Goal: Information Seeking & Learning: Compare options

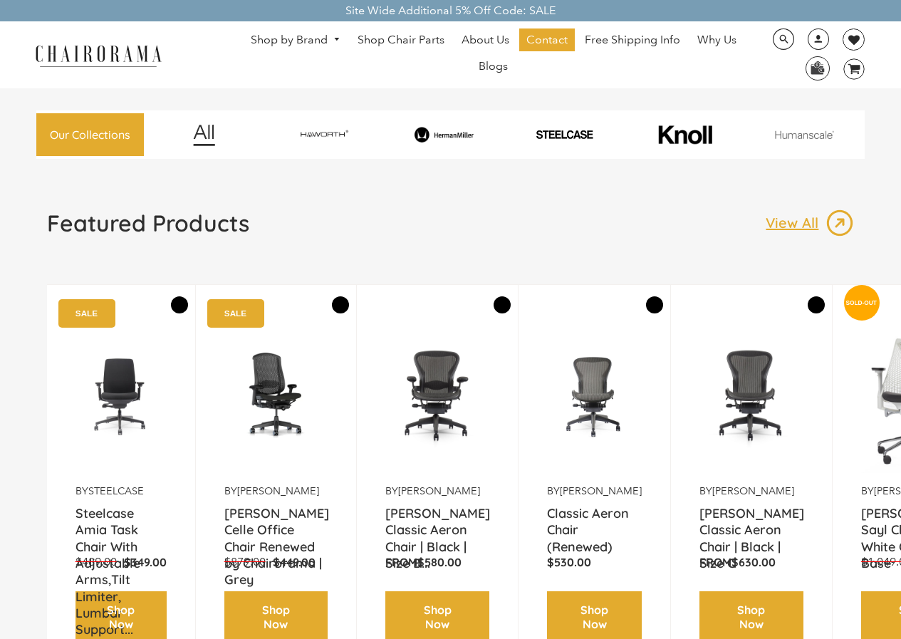
click at [273, 42] on link "Shop by Brand" at bounding box center [296, 40] width 104 height 22
click at [331, 38] on span "DesktopNavigation" at bounding box center [334, 39] width 13 height 9
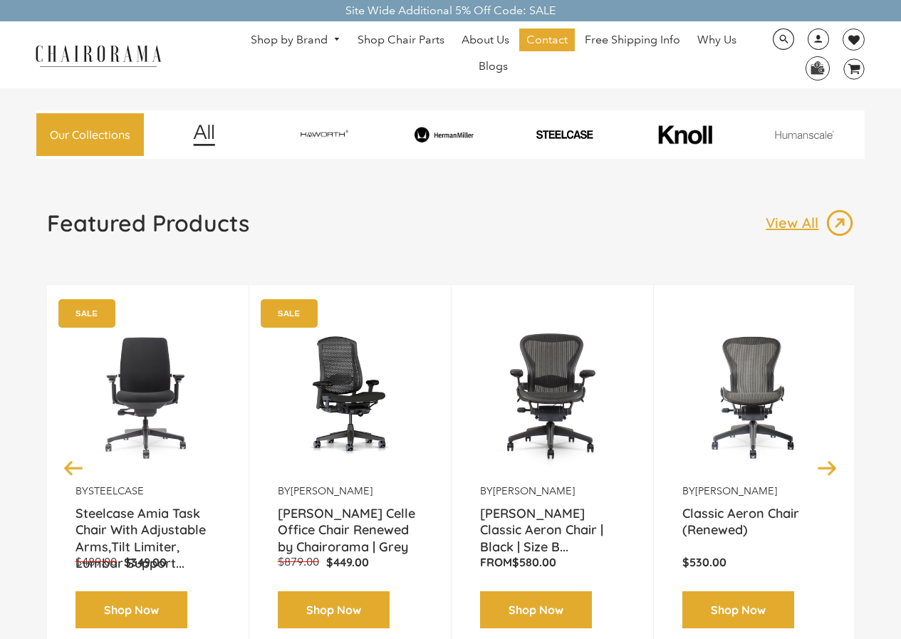
click at [336, 38] on span "DesktopNavigation" at bounding box center [334, 39] width 13 height 9
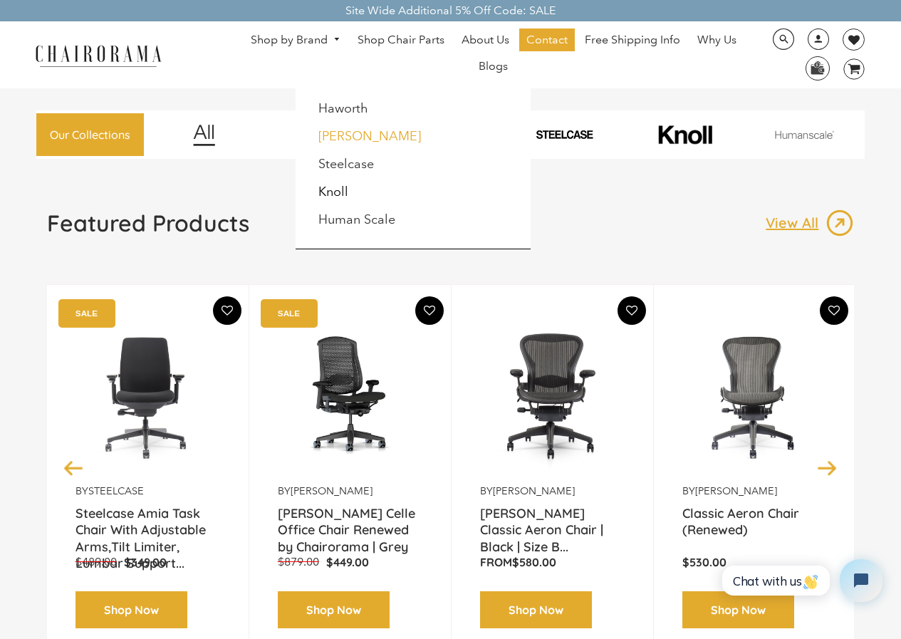
click at [346, 131] on link "[PERSON_NAME]" at bounding box center [369, 136] width 103 height 16
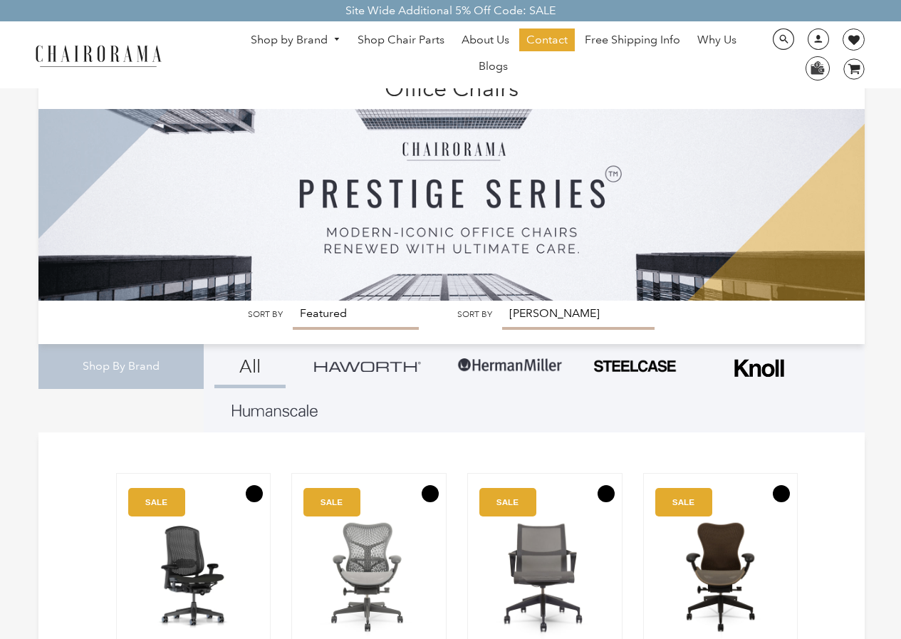
click at [302, 40] on link "Shop by Brand" at bounding box center [296, 40] width 104 height 22
click at [340, 36] on span "DesktopNavigation" at bounding box center [334, 39] width 13 height 9
click at [333, 36] on span "DesktopNavigation" at bounding box center [334, 39] width 13 height 9
click at [337, 38] on span "DesktopNavigation" at bounding box center [334, 39] width 13 height 9
click at [309, 34] on link "Shop by Brand" at bounding box center [296, 40] width 104 height 22
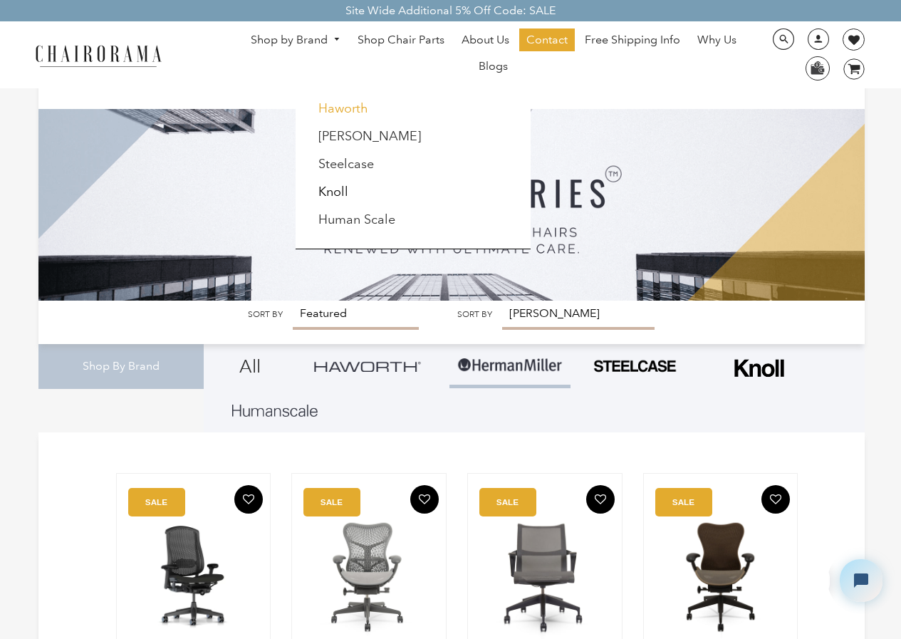
click at [345, 108] on link "Haworth" at bounding box center [343, 108] width 50 height 16
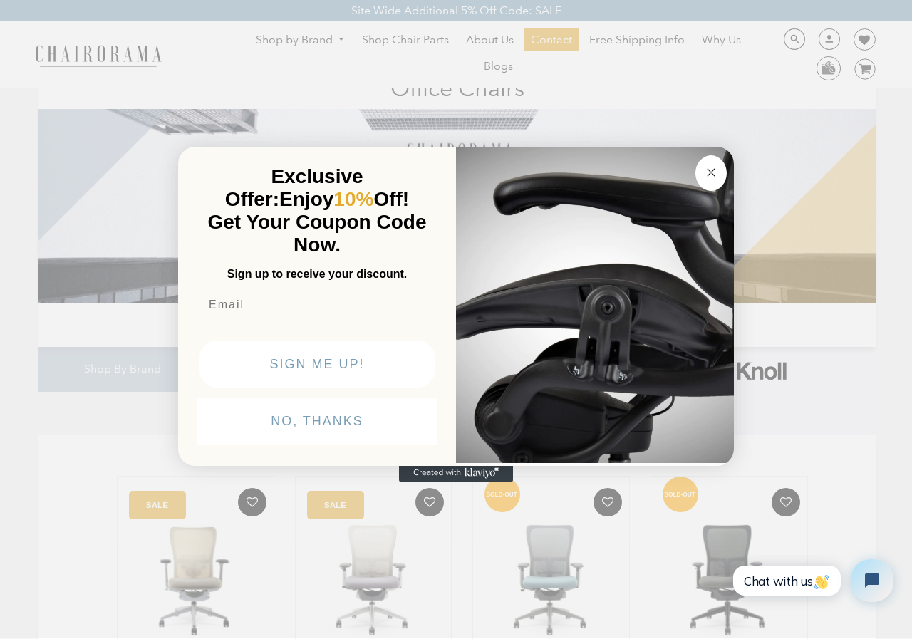
click at [707, 169] on circle "Close dialog" at bounding box center [711, 172] width 16 height 16
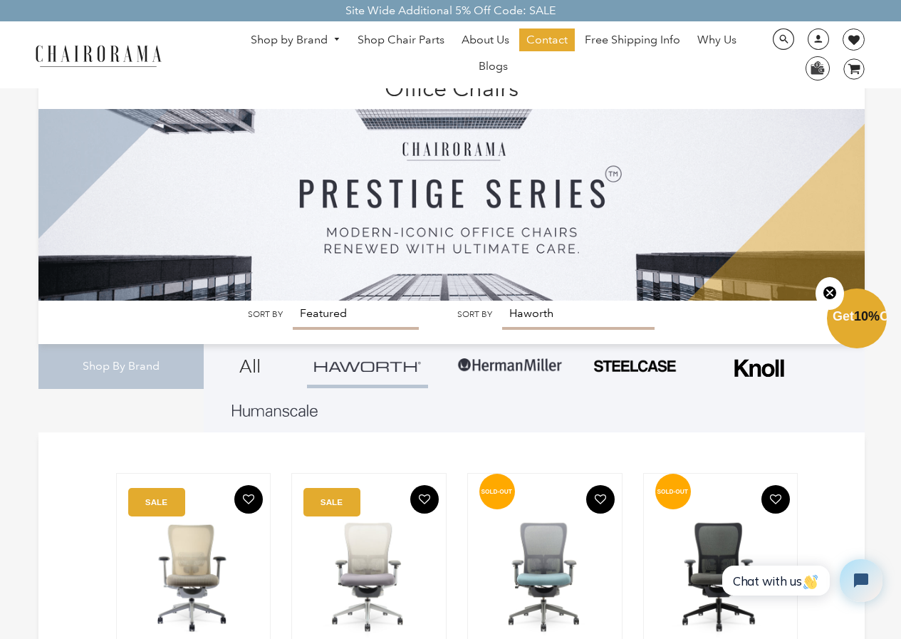
click at [333, 38] on span "DesktopNavigation" at bounding box center [334, 39] width 13 height 9
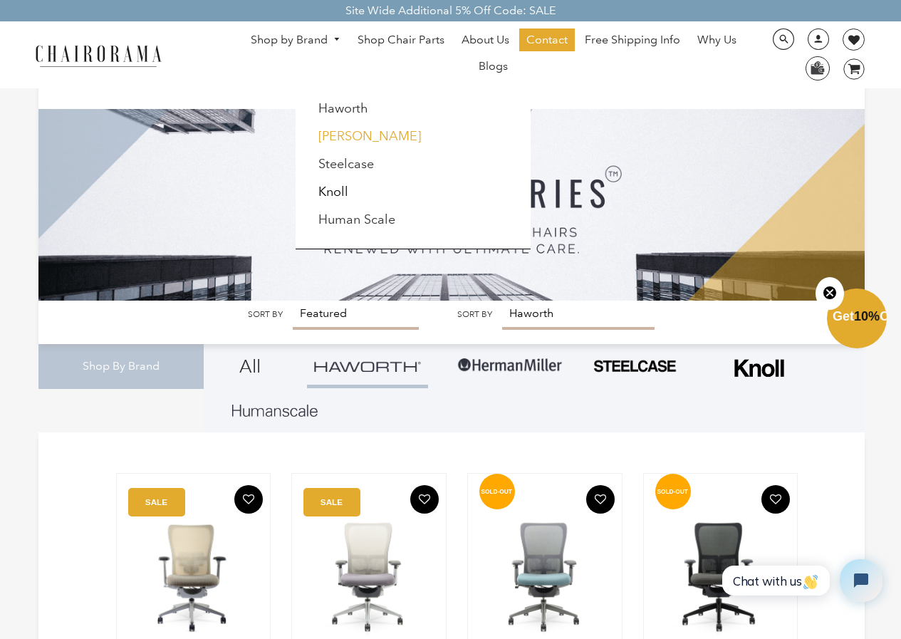
click at [353, 142] on link "[PERSON_NAME]" at bounding box center [369, 136] width 103 height 16
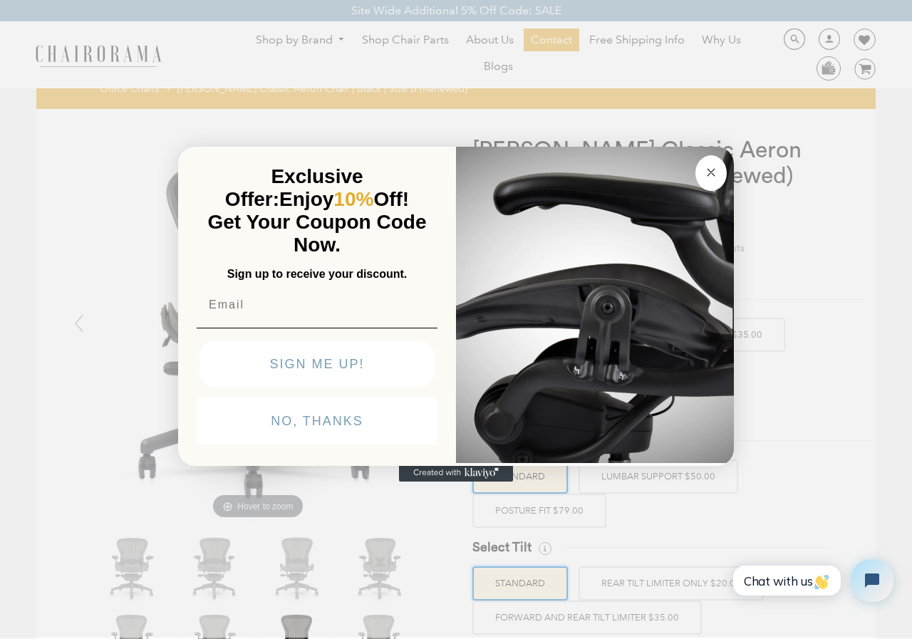
click at [701, 172] on button "Close dialog" at bounding box center [710, 173] width 31 height 36
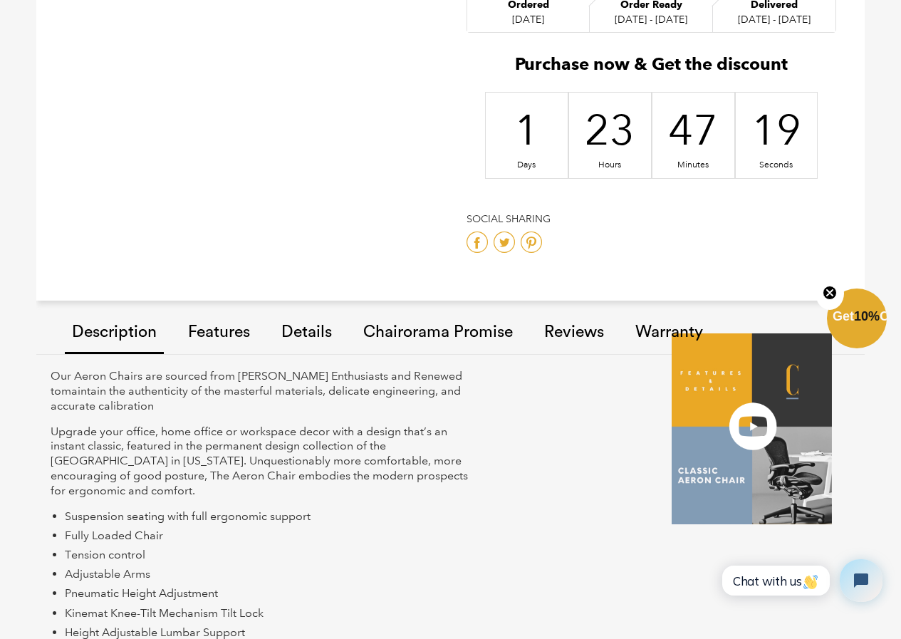
scroll to position [1106, 0]
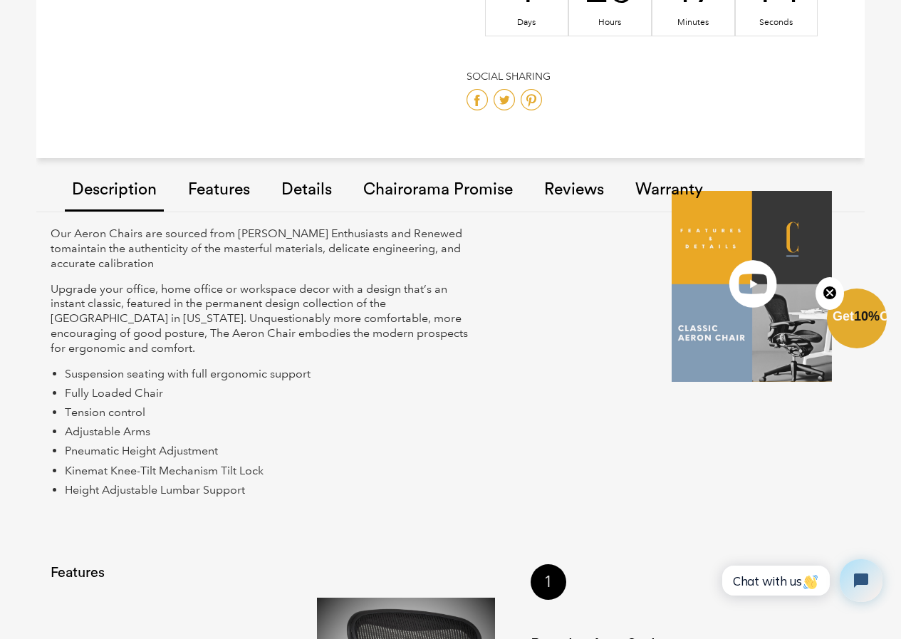
click at [438, 184] on link "Chairorama Promise" at bounding box center [438, 190] width 164 height 80
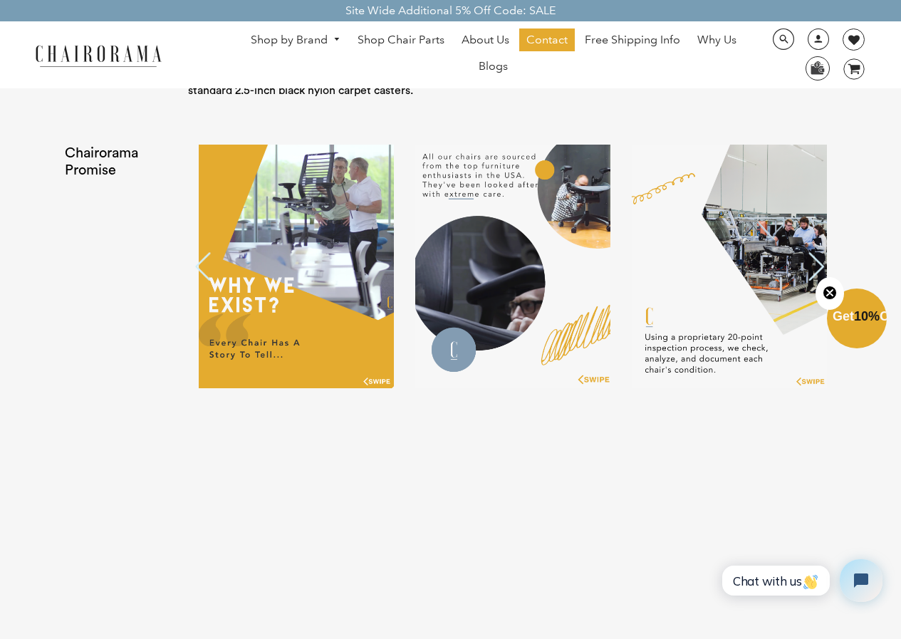
scroll to position [2783, 0]
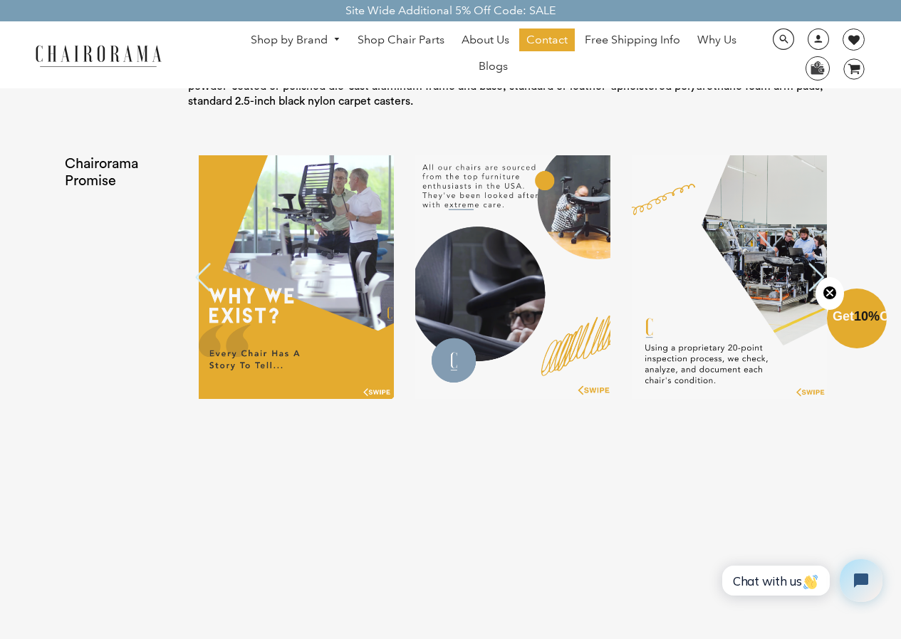
click at [378, 392] on img at bounding box center [296, 277] width 195 height 244
click at [370, 390] on img at bounding box center [296, 277] width 195 height 244
click at [609, 391] on img at bounding box center [512, 277] width 195 height 244
click at [828, 295] on icon "Close teaser" at bounding box center [830, 293] width 6 height 6
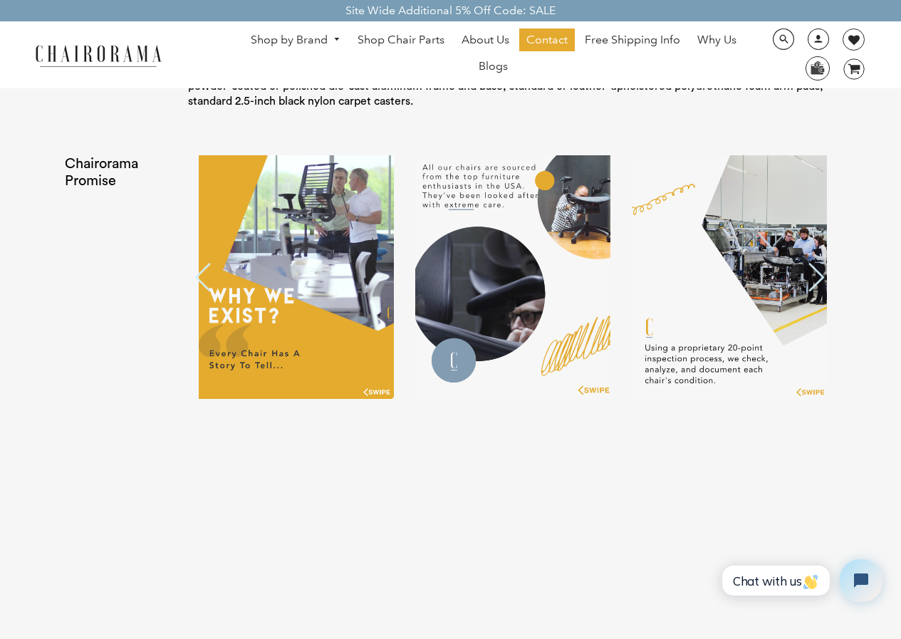
click at [808, 394] on img at bounding box center [729, 277] width 195 height 244
click at [517, 346] on img at bounding box center [512, 277] width 195 height 244
drag, startPoint x: 517, startPoint y: 346, endPoint x: 505, endPoint y: 301, distance: 47.2
click at [505, 301] on img at bounding box center [512, 277] width 195 height 244
drag, startPoint x: 356, startPoint y: 304, endPoint x: 202, endPoint y: 278, distance: 156.8
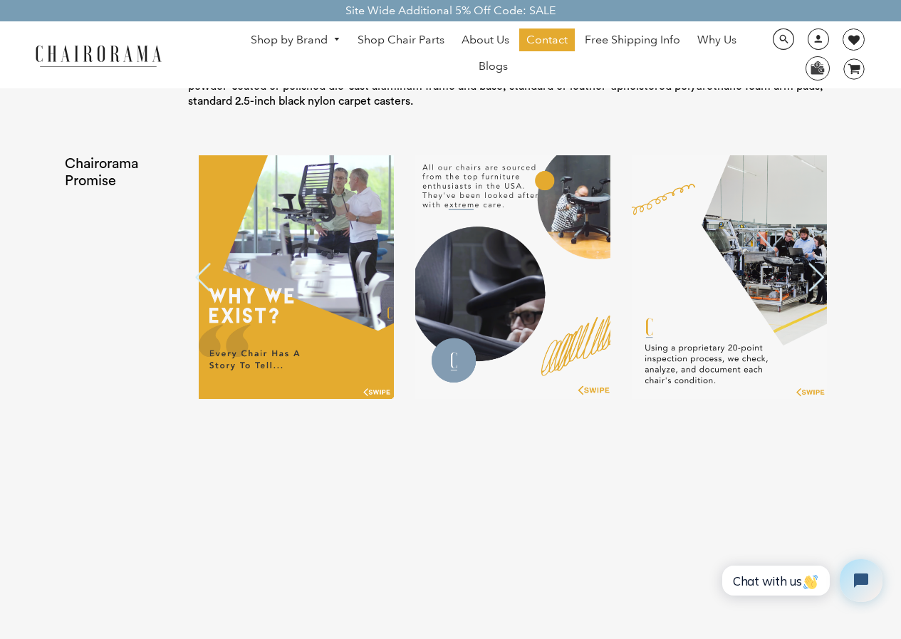
click at [202, 278] on button "Previous" at bounding box center [205, 277] width 21 height 28
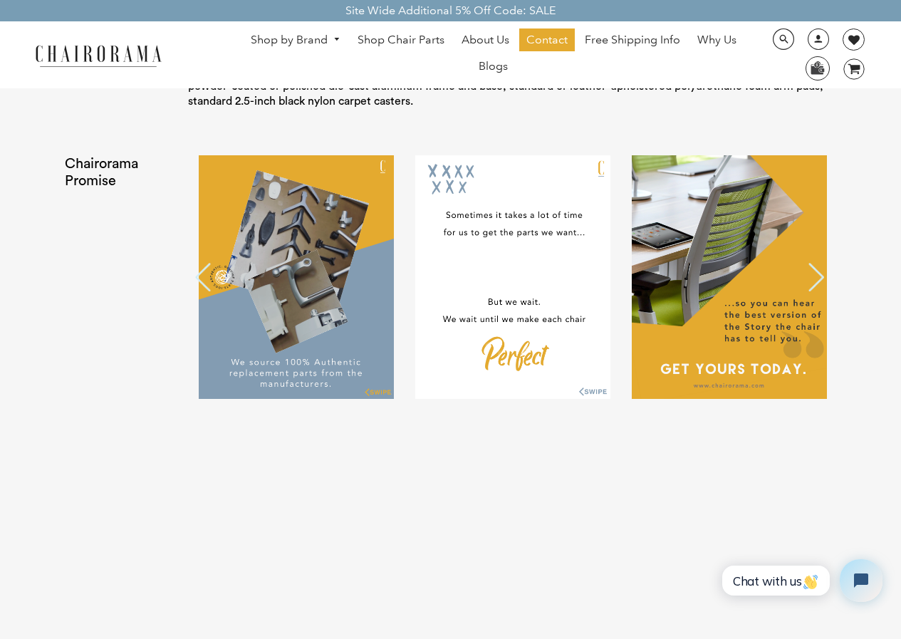
click at [202, 278] on button "Previous" at bounding box center [205, 277] width 21 height 28
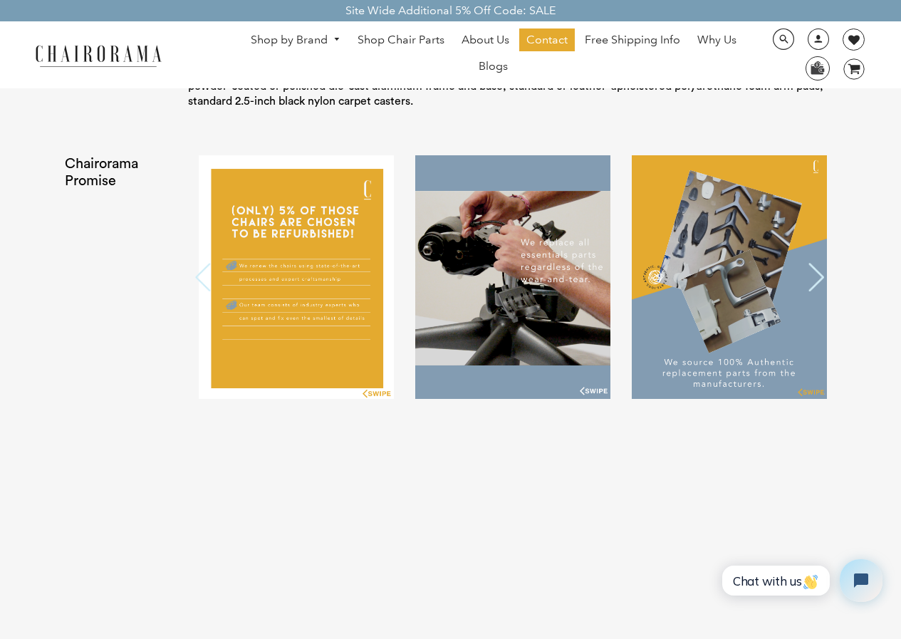
click at [221, 276] on img at bounding box center [296, 277] width 195 height 244
click at [209, 274] on button "Previous" at bounding box center [205, 277] width 21 height 28
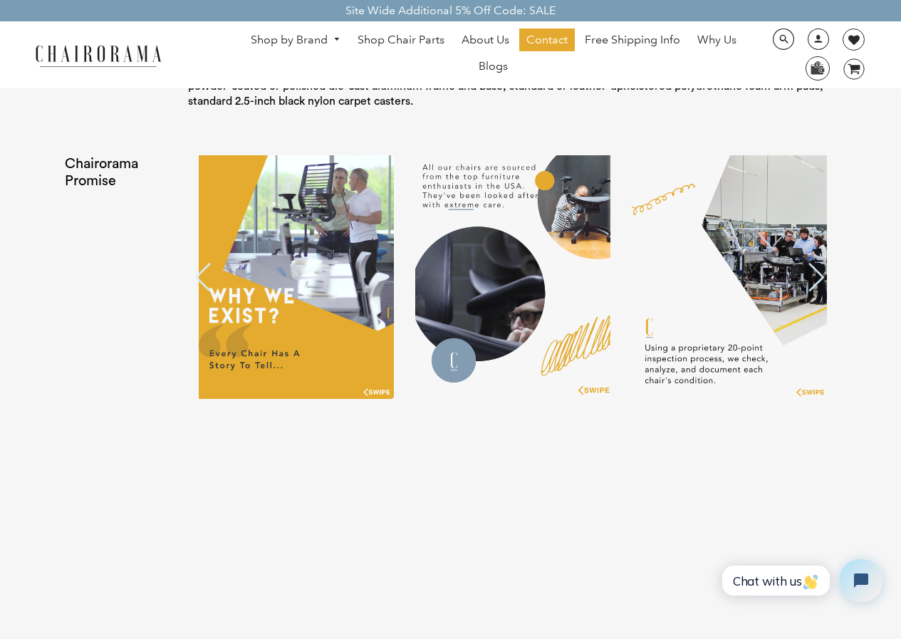
drag, startPoint x: 258, startPoint y: 275, endPoint x: 622, endPoint y: 400, distance: 384.9
click at [622, 400] on div "Chairorama Promise Previous Next" at bounding box center [451, 288] width 801 height 295
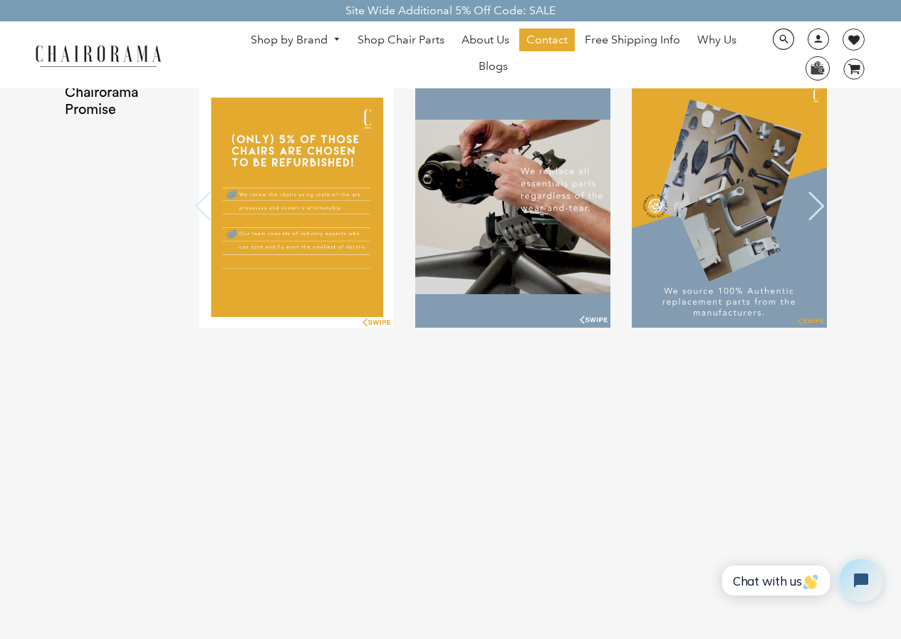
scroll to position [2641, 0]
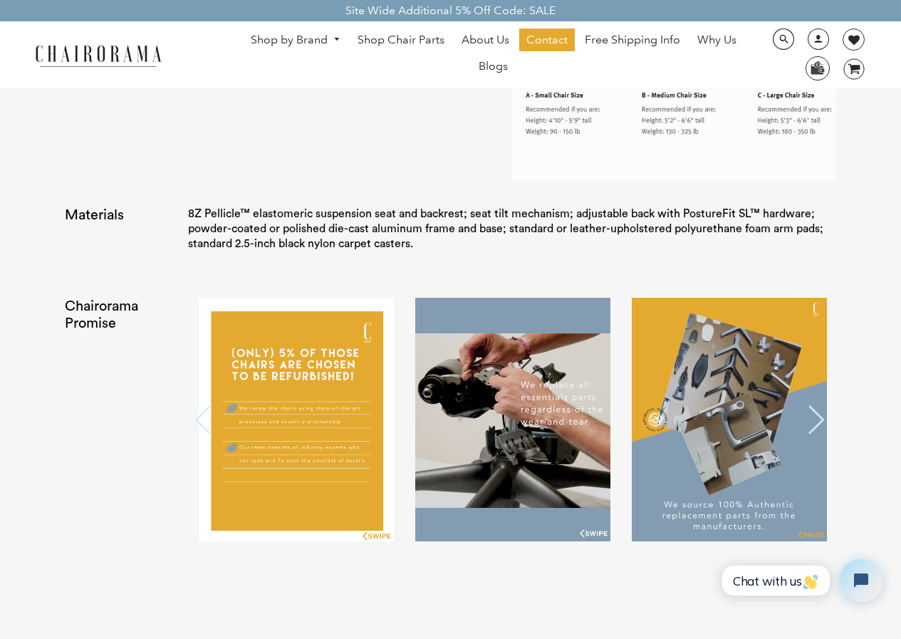
click at [580, 356] on img at bounding box center [512, 420] width 195 height 244
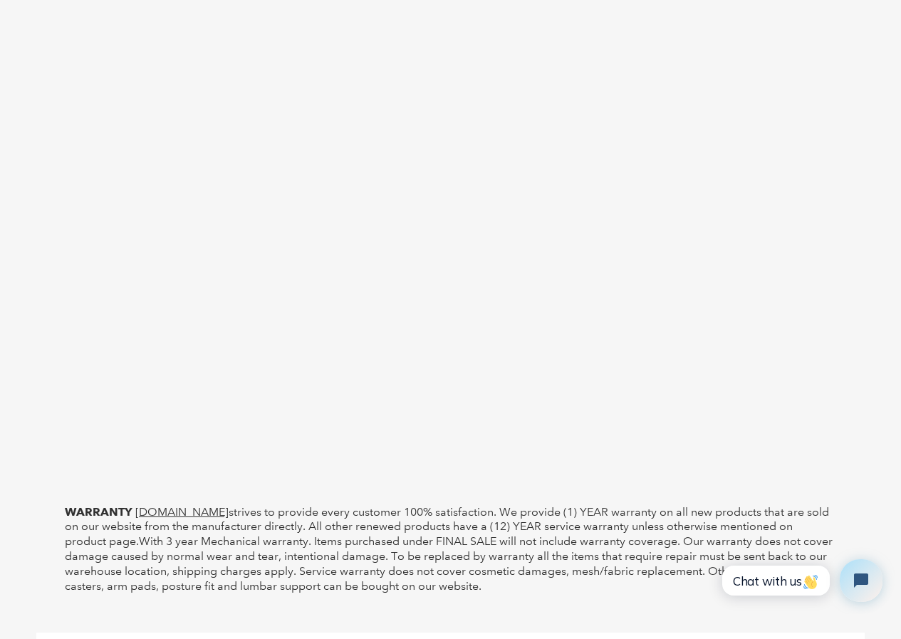
scroll to position [4137, 0]
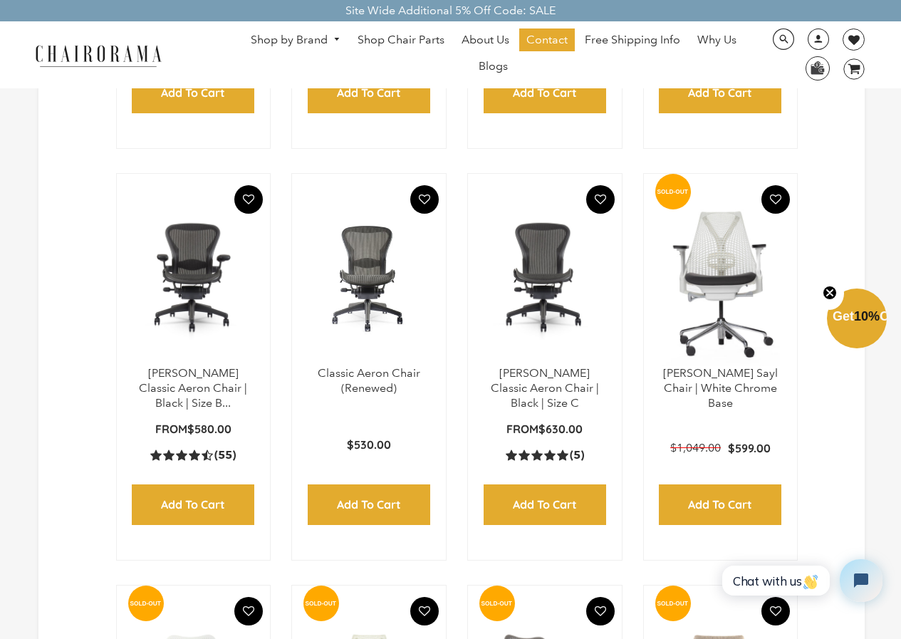
scroll to position [712, 0]
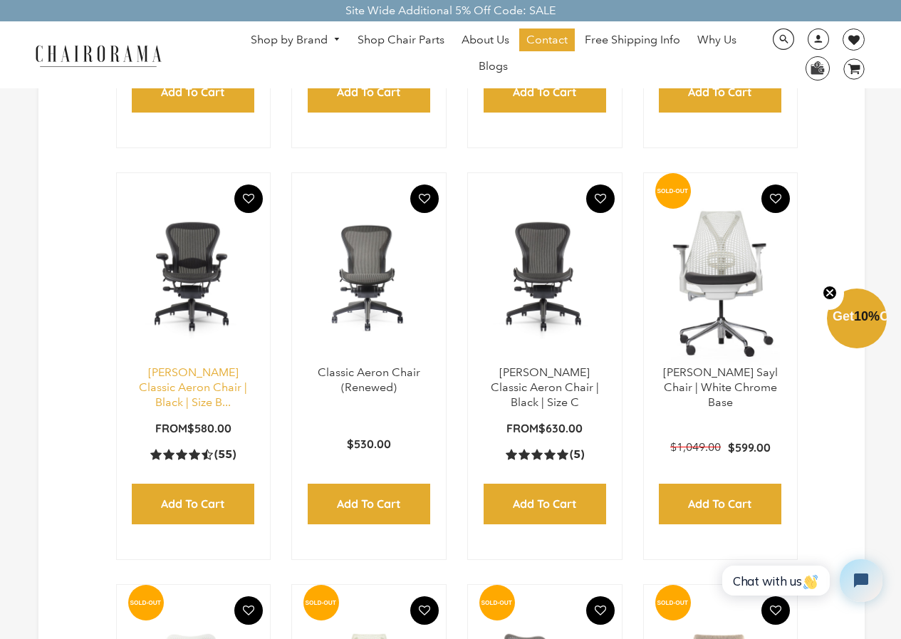
click at [198, 380] on link "[PERSON_NAME] Classic Aeron Chair | Black | Size B..." at bounding box center [193, 386] width 108 height 43
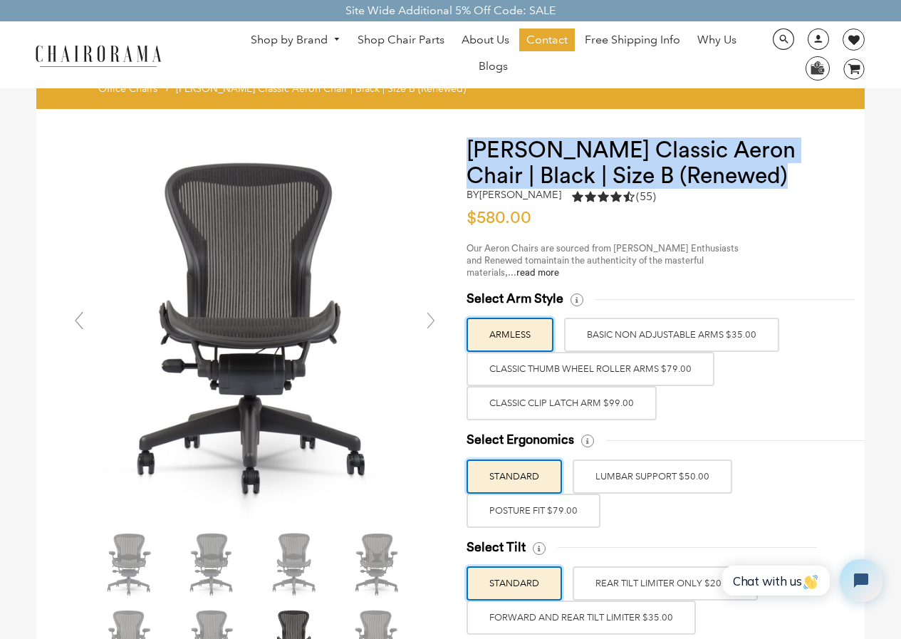
drag, startPoint x: 471, startPoint y: 143, endPoint x: 720, endPoint y: 174, distance: 251.2
click at [720, 174] on h1 "Herman Miller Classic Aeron Chair | Black | Size B (Renewed)" at bounding box center [652, 162] width 370 height 51
copy h1 "Herman Miller Classic Aeron Chair | Black | Size B (Renewed)"
click at [308, 43] on link "Shop by Brand" at bounding box center [296, 40] width 104 height 22
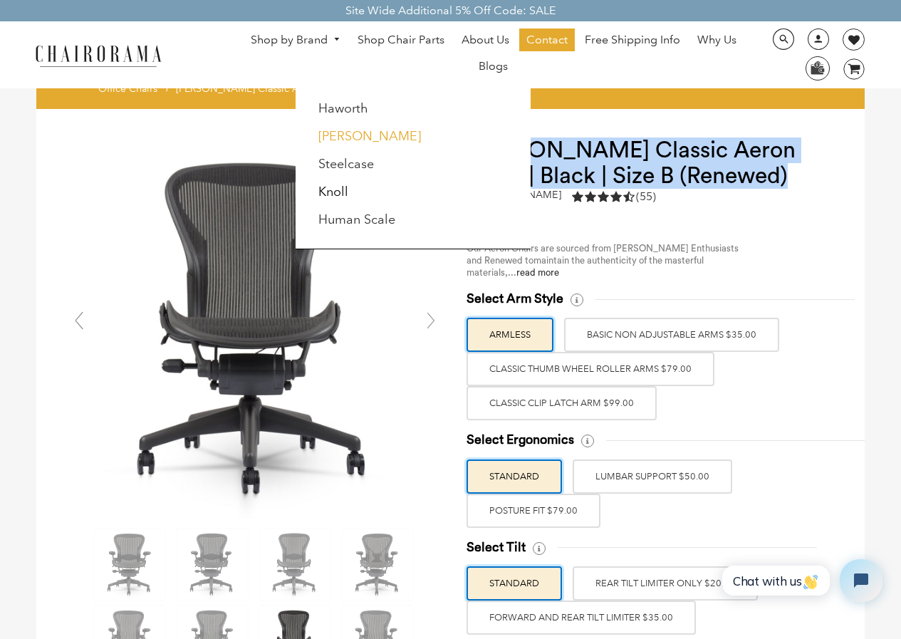
click at [344, 133] on link "[PERSON_NAME]" at bounding box center [369, 136] width 103 height 16
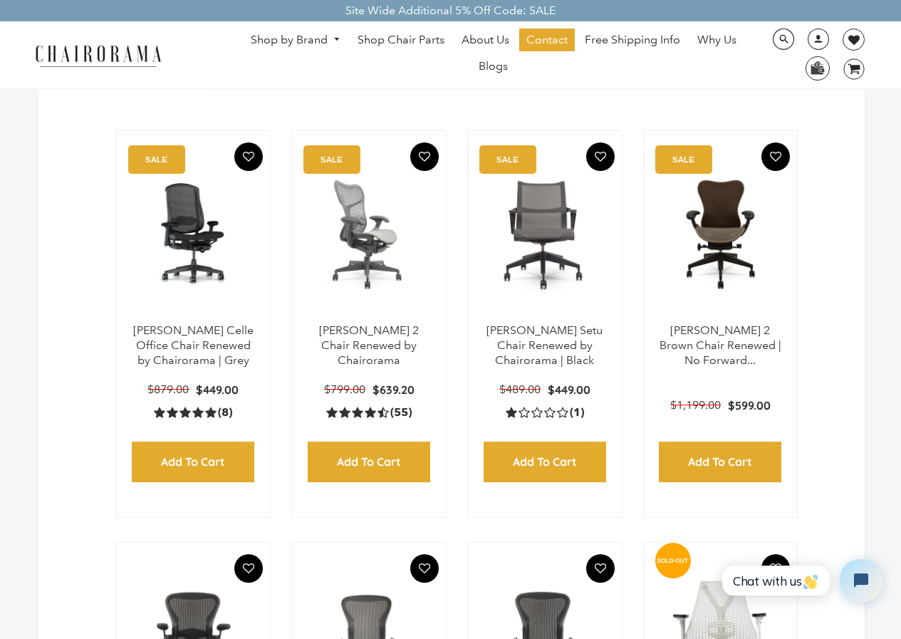
scroll to position [427, 0]
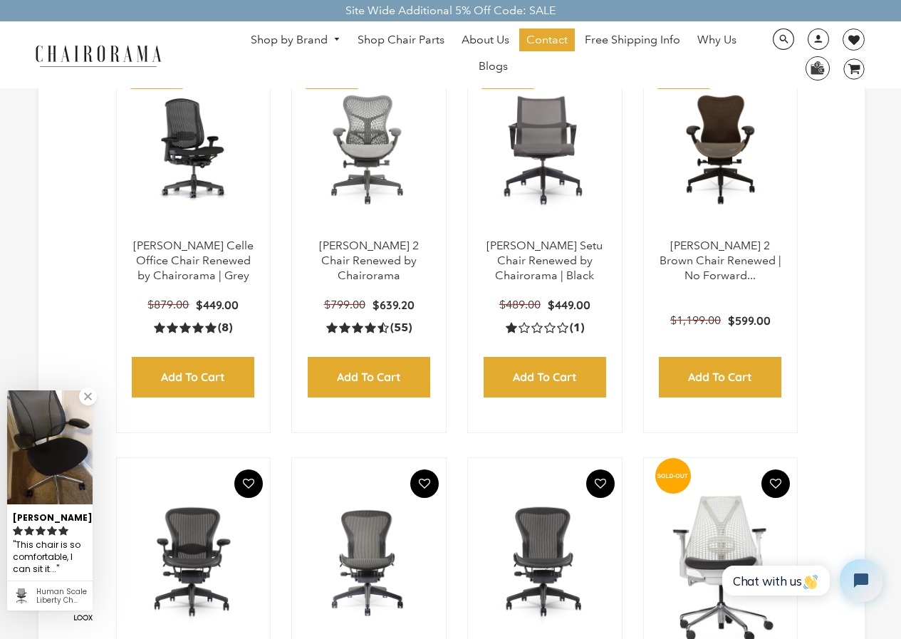
click at [312, 39] on link "Shop by Brand" at bounding box center [296, 40] width 104 height 22
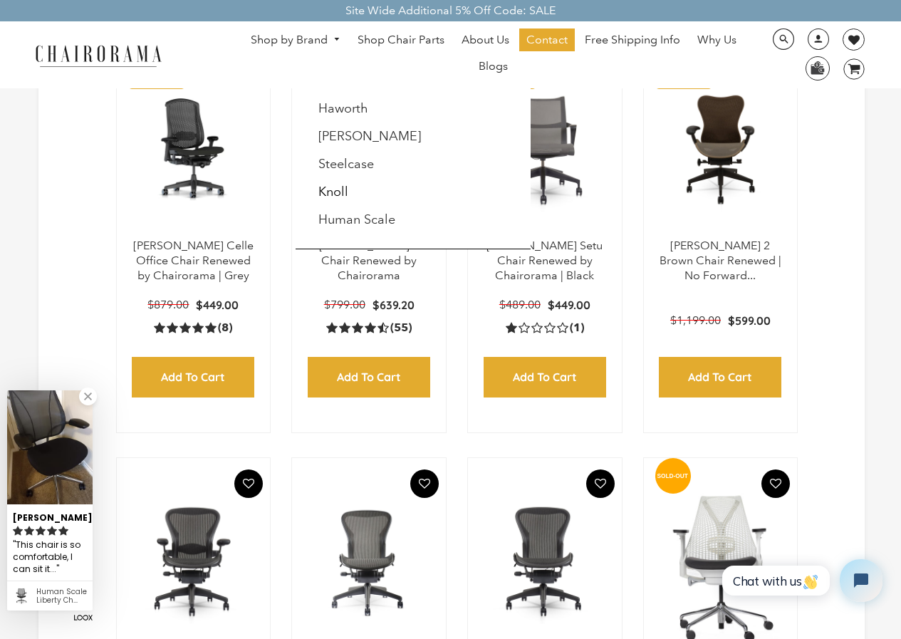
click at [380, 111] on li "Haworth" at bounding box center [375, 108] width 130 height 27
click at [369, 108] on li "Haworth" at bounding box center [375, 108] width 130 height 27
click at [340, 111] on link "Haworth" at bounding box center [343, 108] width 50 height 16
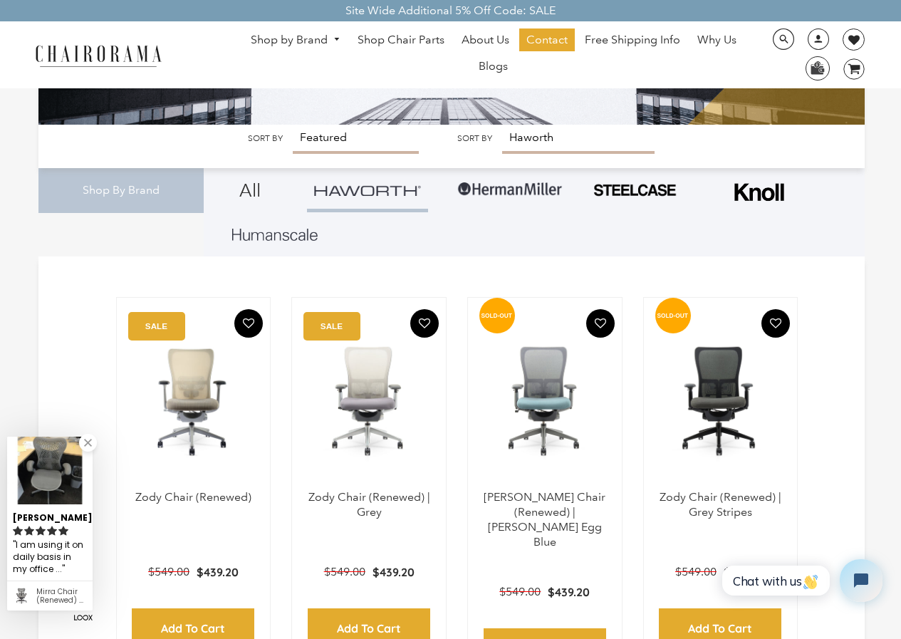
scroll to position [68, 0]
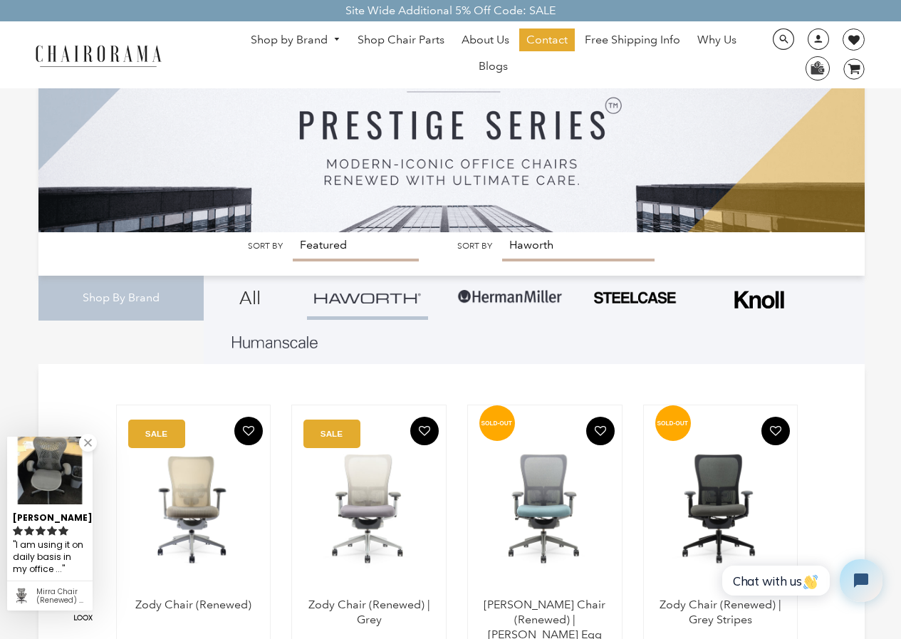
click at [319, 36] on link "Shop by Brand" at bounding box center [296, 40] width 104 height 22
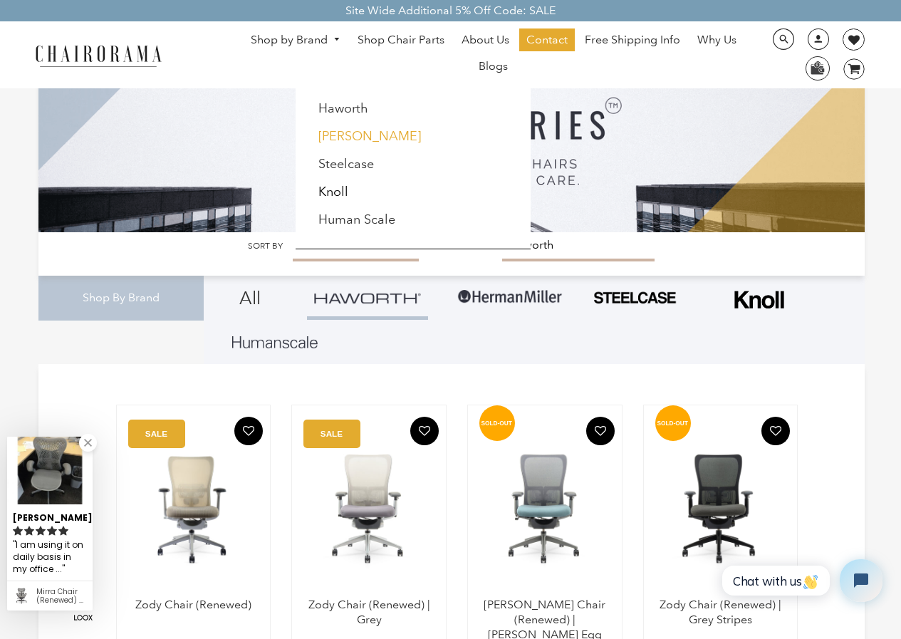
click at [356, 139] on link "[PERSON_NAME]" at bounding box center [369, 136] width 103 height 16
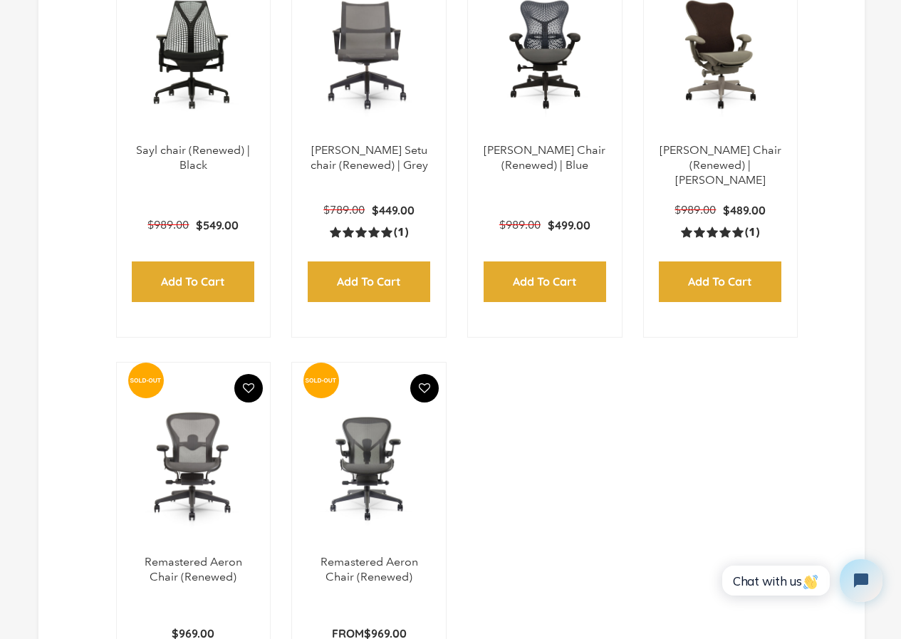
scroll to position [1781, 0]
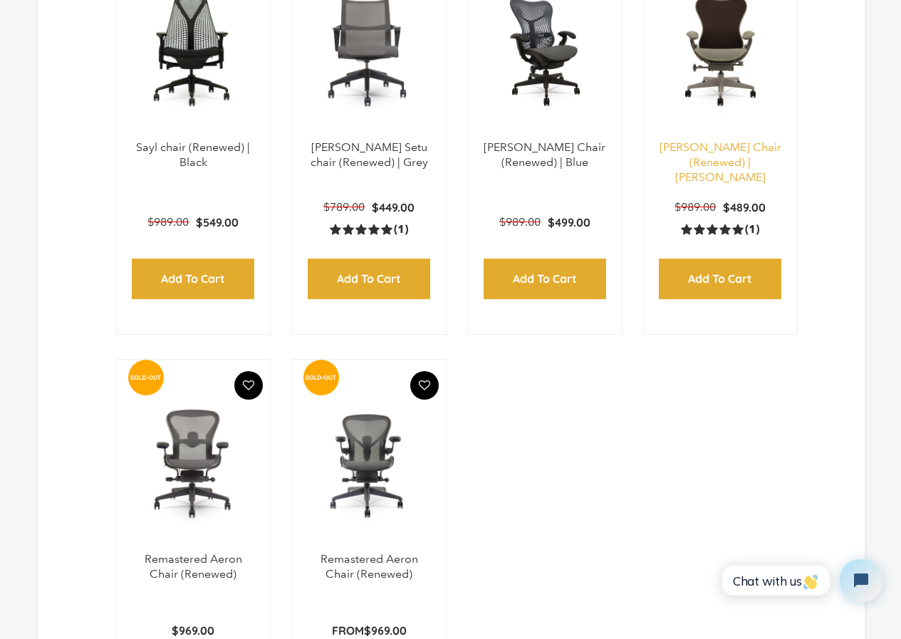
click at [736, 140] on link "[PERSON_NAME] Chair (Renewed) | [PERSON_NAME]" at bounding box center [721, 161] width 122 height 43
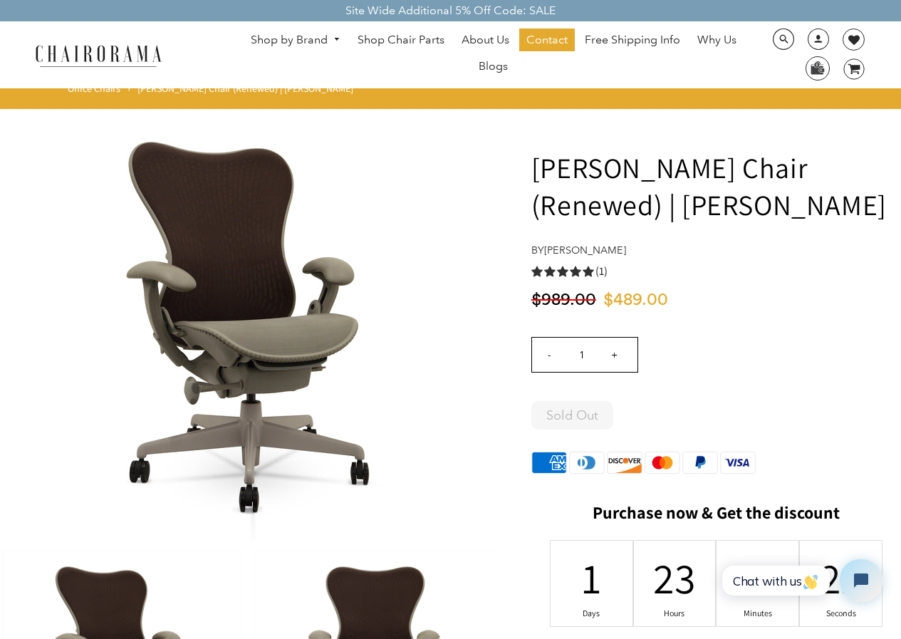
click at [334, 35] on link "Shop by Brand" at bounding box center [296, 40] width 104 height 22
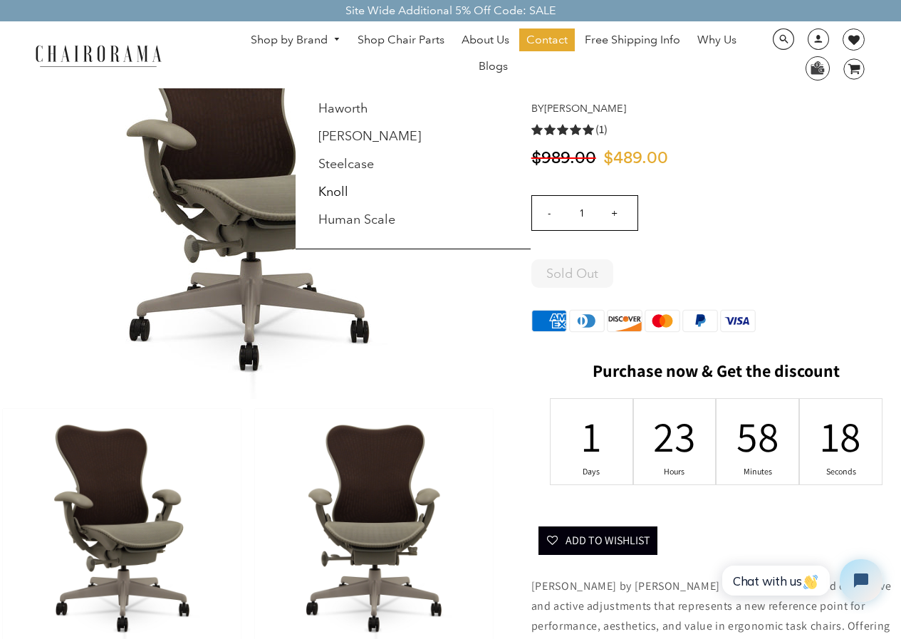
scroll to position [142, 0]
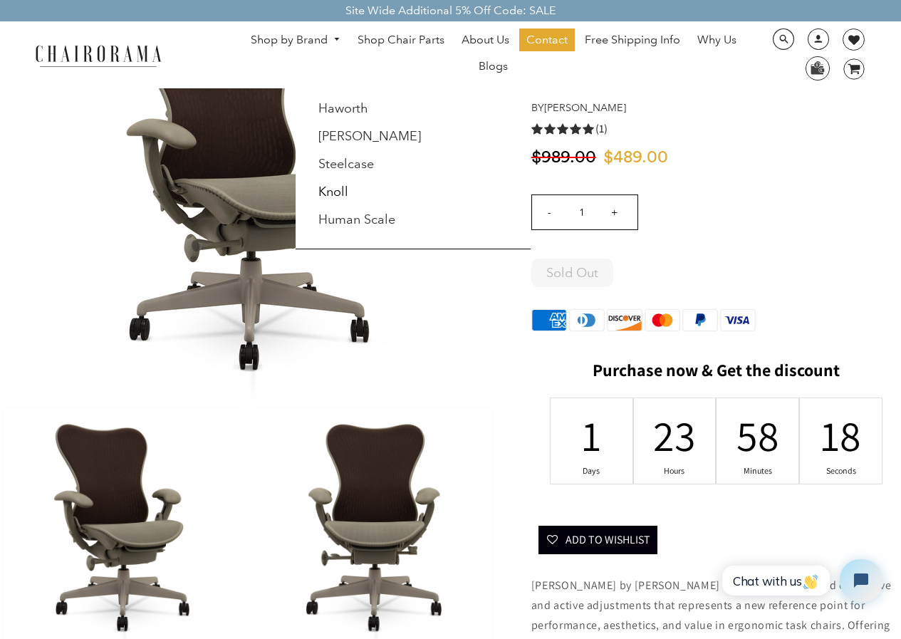
drag, startPoint x: 125, startPoint y: 480, endPoint x: 387, endPoint y: 528, distance: 267.2
click at [387, 528] on div at bounding box center [450, 319] width 901 height 639
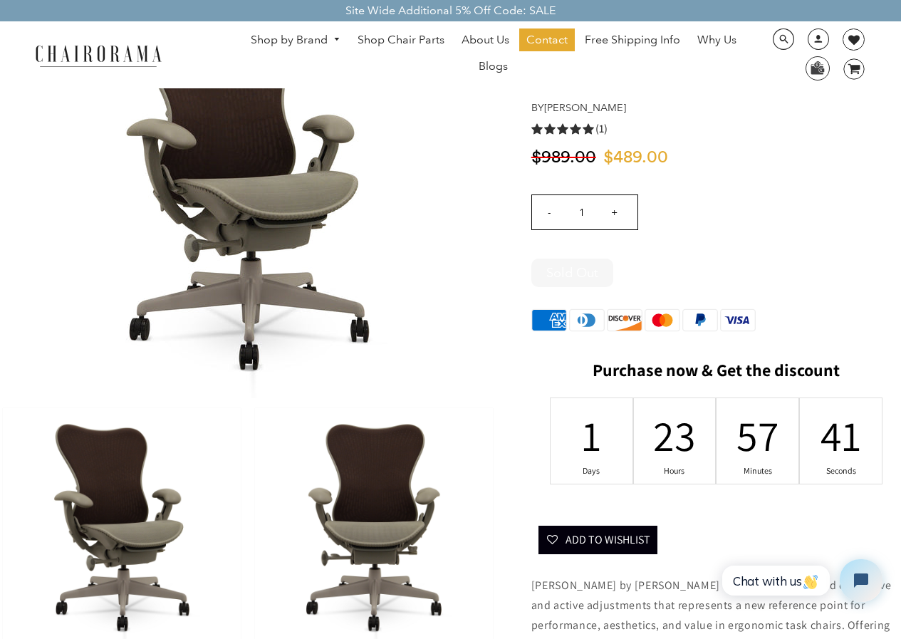
scroll to position [0, 0]
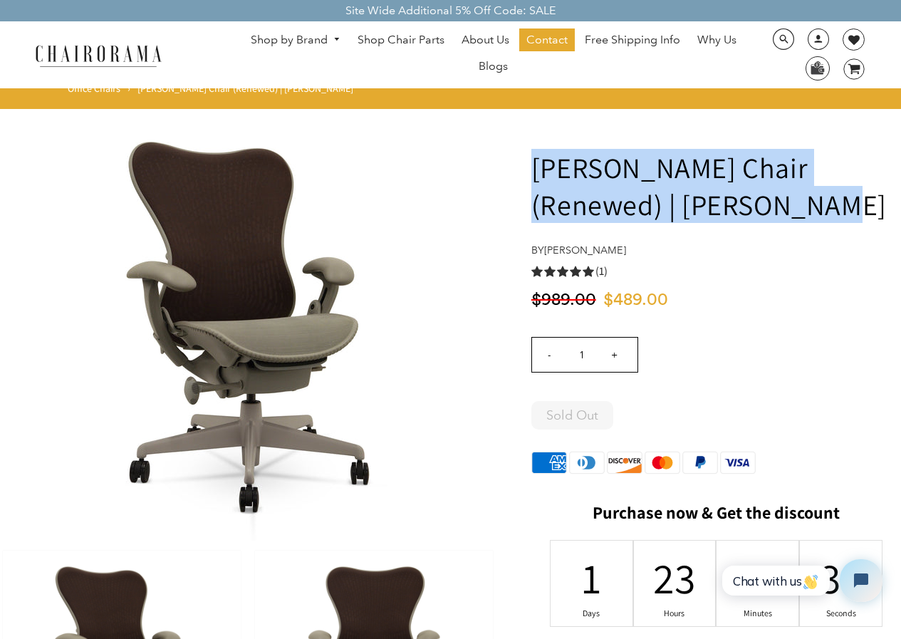
drag, startPoint x: 767, startPoint y: 207, endPoint x: 533, endPoint y: 162, distance: 237.8
click at [533, 162] on h1 "Herman Miller Mirra Chair (Renewed) | Brown" at bounding box center [716, 186] width 370 height 74
copy h1 "Herman Miller Mirra Chair (Renewed) | Brown"
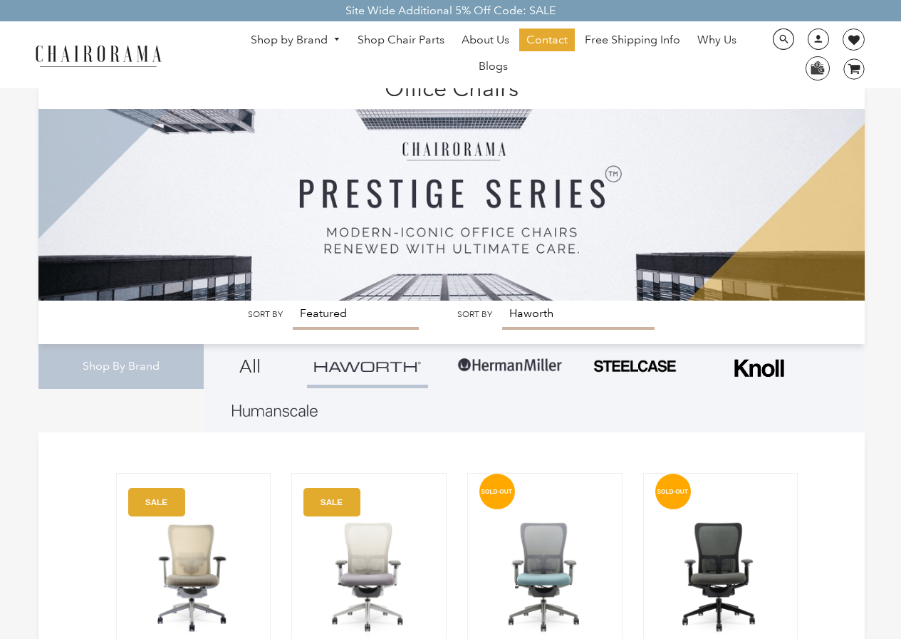
click at [226, 76] on div "Shop by Brand Haworth Herman Miller Steelcase Knoll Human Scale" at bounding box center [450, 54] width 901 height 67
